Goal: Participate in discussion: Engage in conversation with other users on a specific topic

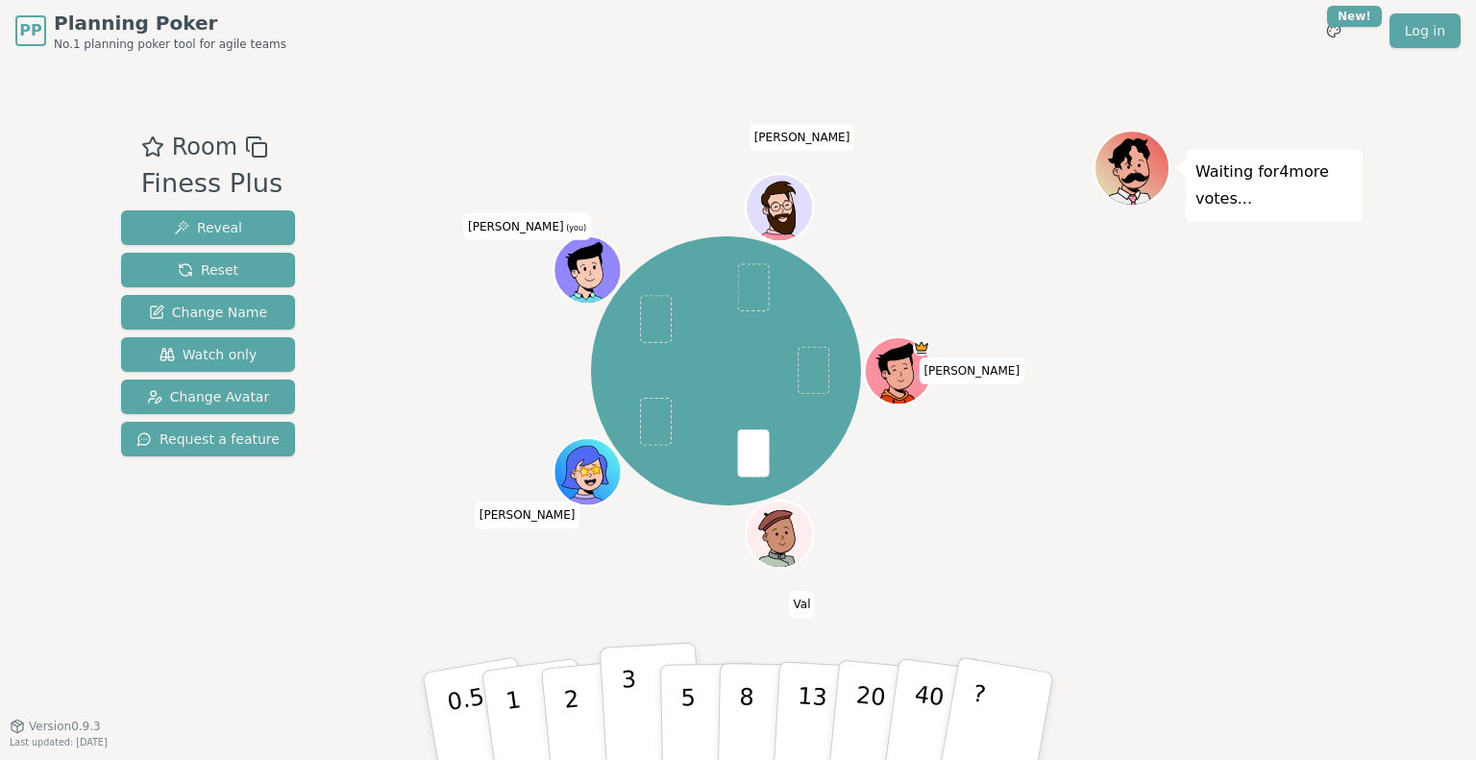
click at [617, 714] on button "3" at bounding box center [652, 717] width 105 height 150
click at [568, 710] on p "2" at bounding box center [573, 719] width 25 height 105
click at [1119, 535] on div "Waiting for 4 more votes..." at bounding box center [1228, 394] width 269 height 529
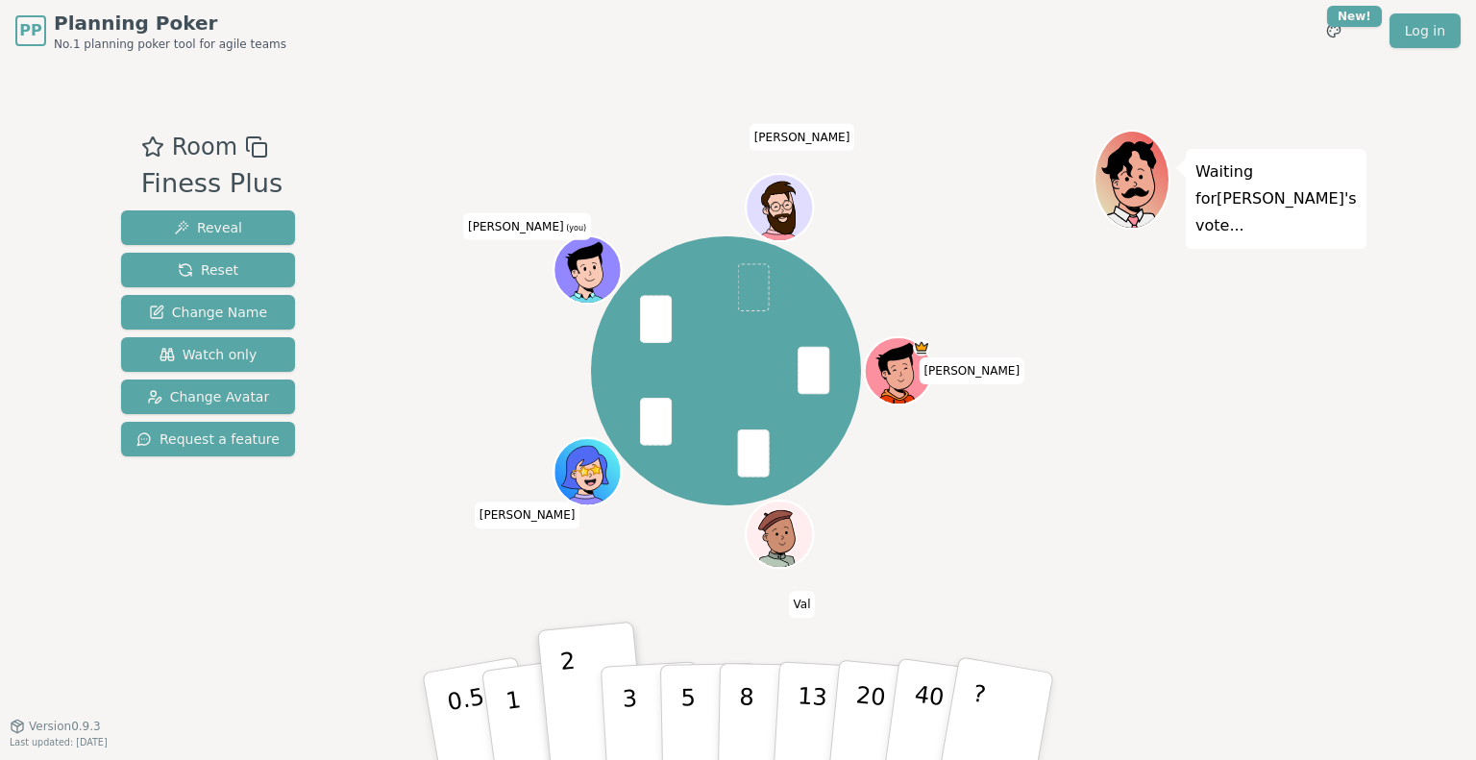
click at [1157, 345] on div "Waiting for [PERSON_NAME] 's vote..." at bounding box center [1228, 394] width 269 height 529
click at [1386, 533] on div "PP Planning Poker No.1 planning poker tool for agile teams Toggle theme New! Lo…" at bounding box center [738, 380] width 1476 height 760
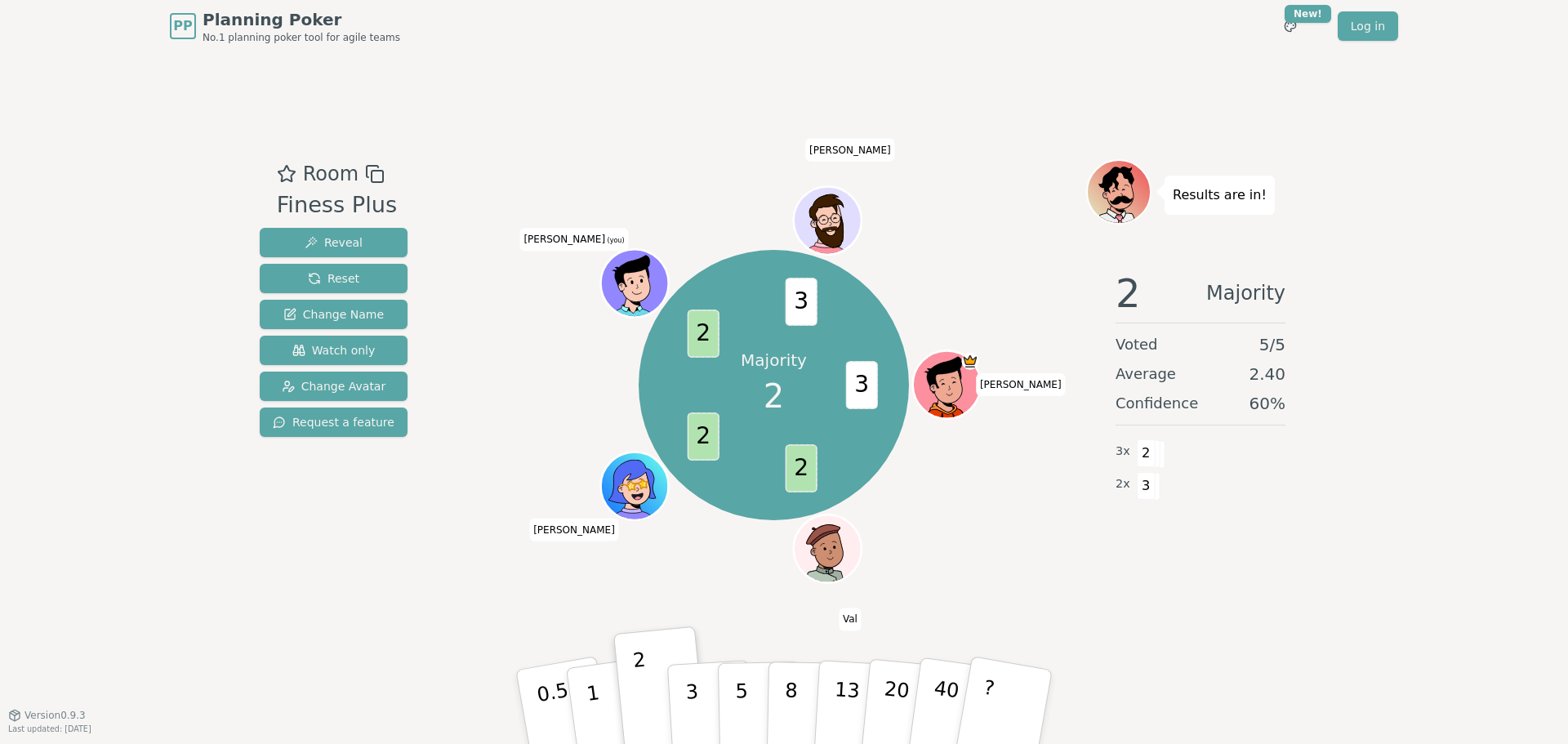
click at [989, 487] on div "Majority 2 3 2 2 2 3 [PERSON_NAME] [PERSON_NAME] (you) [PERSON_NAME]" at bounding box center [773, 385] width 625 height 393
click at [622, 596] on div "Consensus! 2 3 2 2 2 2 3 2 [PERSON_NAME] [PERSON_NAME] (you) [PERSON_NAME]" at bounding box center [773, 383] width 625 height 449
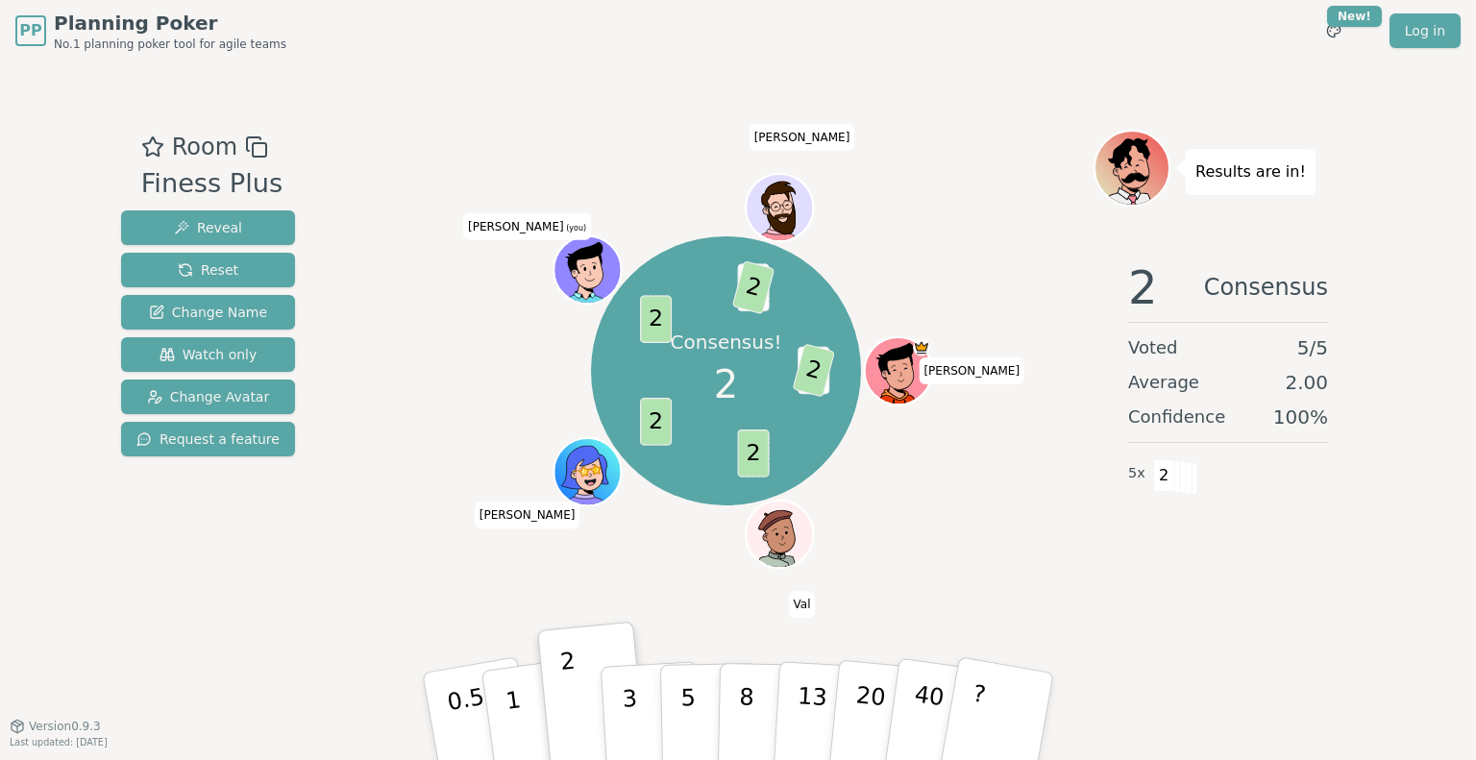
click at [327, 73] on div "Room Finess Plus Reveal Reset Change Name Watch only Change Avatar Request a fe…" at bounding box center [737, 394] width 1249 height 664
click at [248, 269] on button "Reset" at bounding box center [208, 270] width 174 height 35
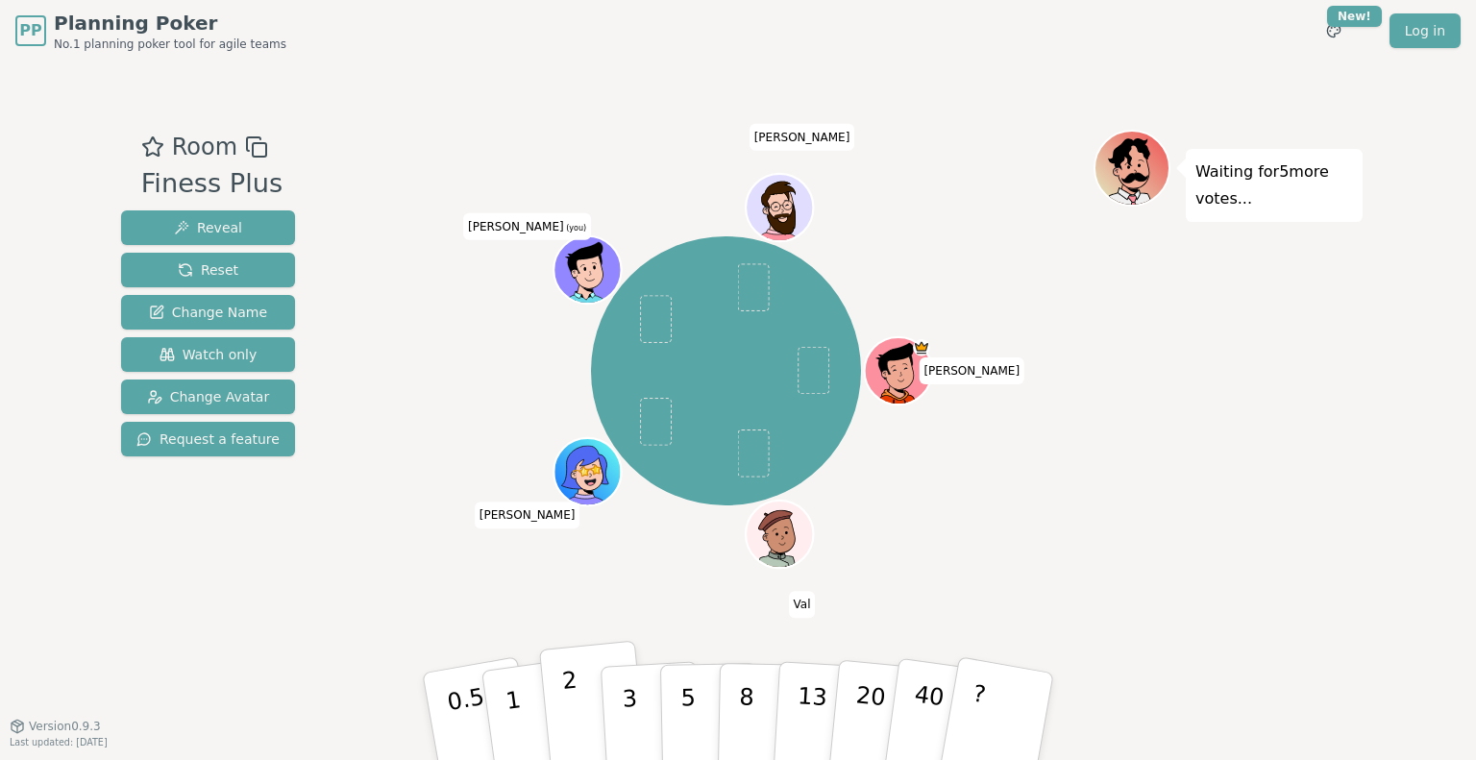
click at [586, 681] on button "2" at bounding box center [594, 717] width 110 height 153
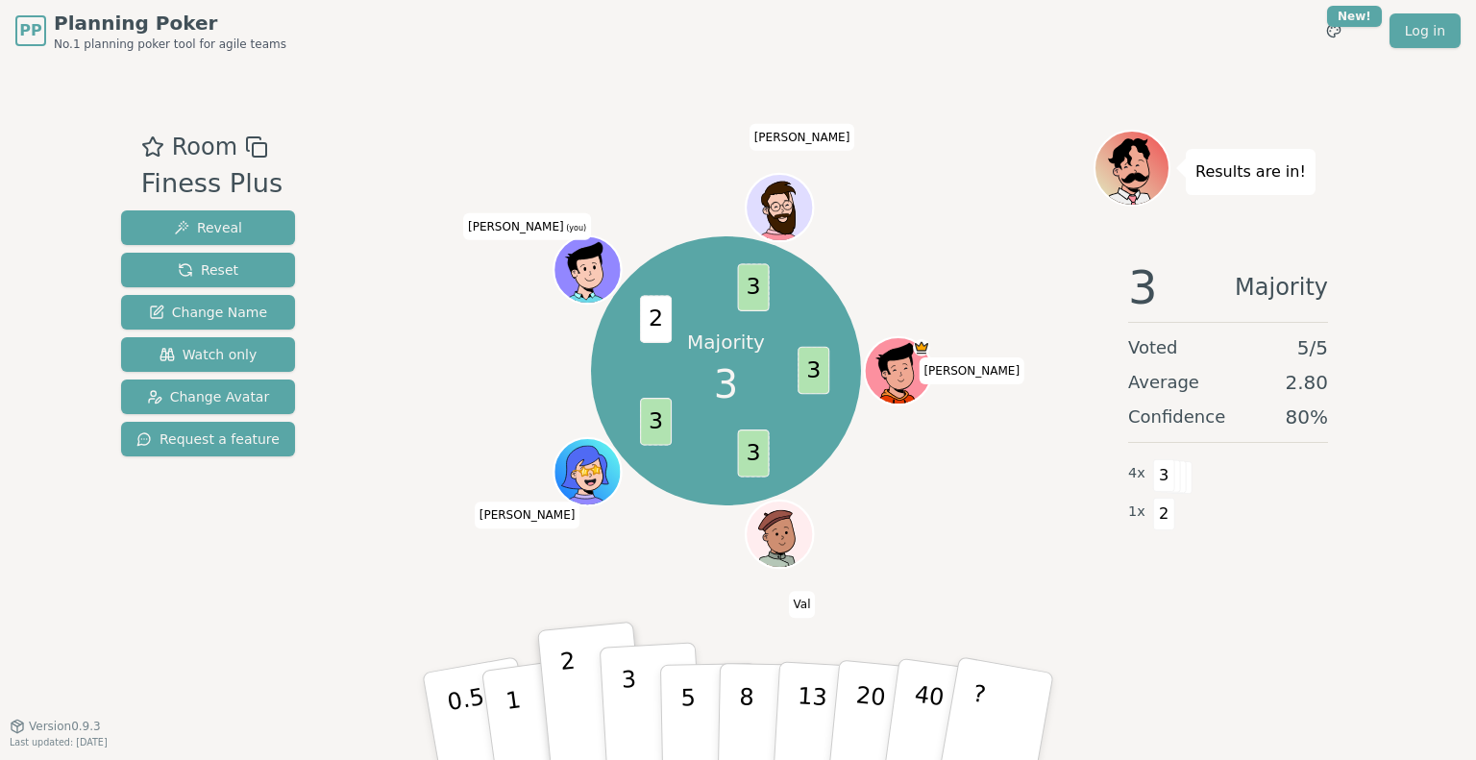
click at [617, 704] on button "3" at bounding box center [652, 717] width 105 height 150
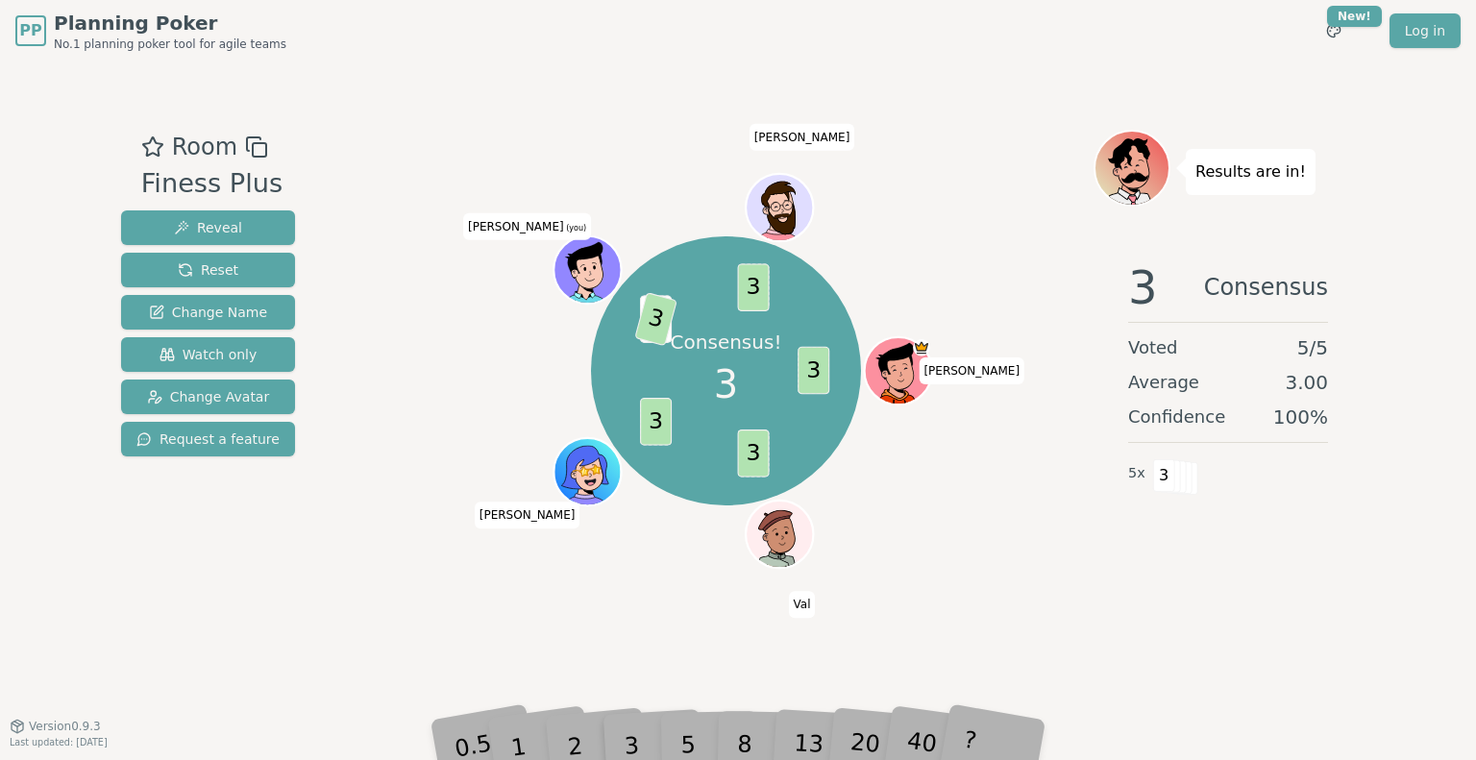
click at [931, 257] on div "Consensus! 3 3 3 3 2 3 3 [PERSON_NAME] [PERSON_NAME] (you) [PERSON_NAME]" at bounding box center [725, 371] width 735 height 414
